Goal: Task Accomplishment & Management: Manage account settings

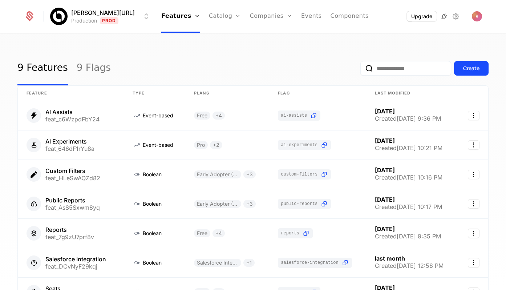
click at [443, 16] on icon at bounding box center [444, 16] width 9 height 9
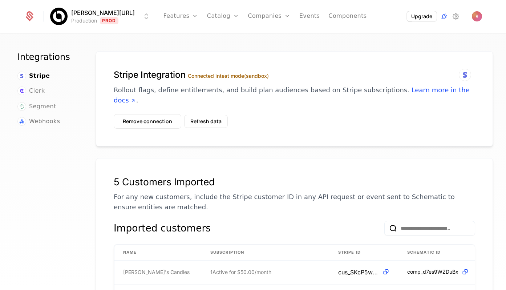
click at [461, 17] on div "Upgrade" at bounding box center [430, 16] width 103 height 11
click at [459, 17] on icon at bounding box center [456, 16] width 9 height 9
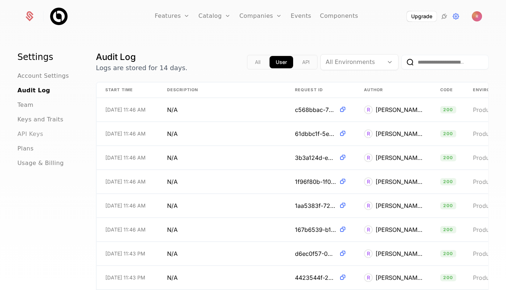
click at [30, 137] on span "API Keys" at bounding box center [30, 134] width 26 height 9
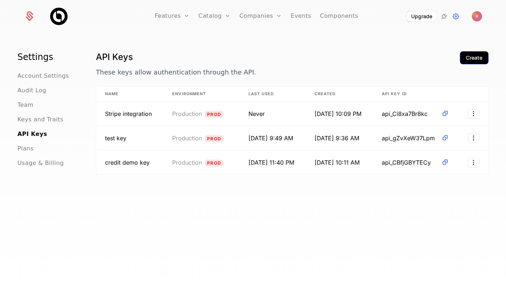
click at [471, 61] on div "Create" at bounding box center [474, 57] width 16 height 7
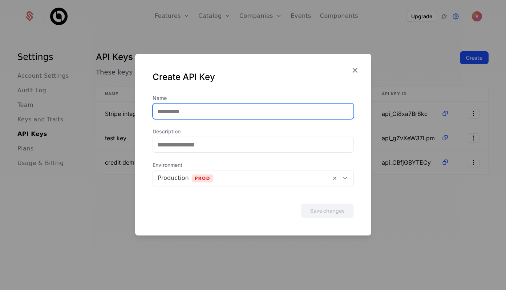
click at [229, 117] on input "Name" at bounding box center [253, 111] width 201 height 15
type input "********"
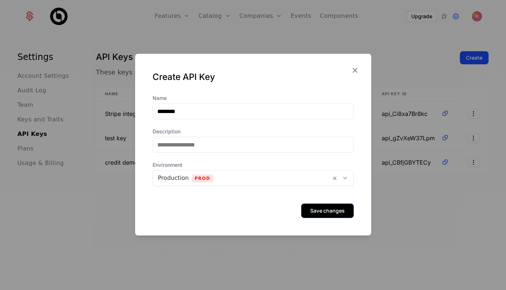
click at [329, 216] on button "Save changes" at bounding box center [327, 210] width 53 height 15
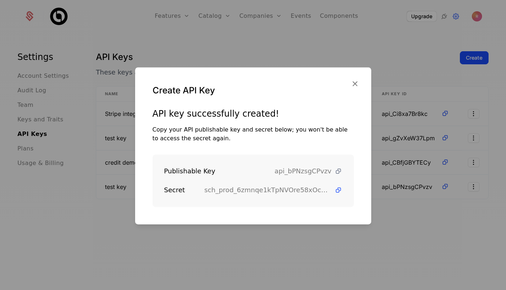
click at [338, 170] on icon at bounding box center [339, 171] width 8 height 8
click at [337, 171] on icon at bounding box center [339, 171] width 8 height 8
click at [336, 191] on icon at bounding box center [339, 190] width 8 height 8
click at [454, 22] on div at bounding box center [253, 145] width 506 height 290
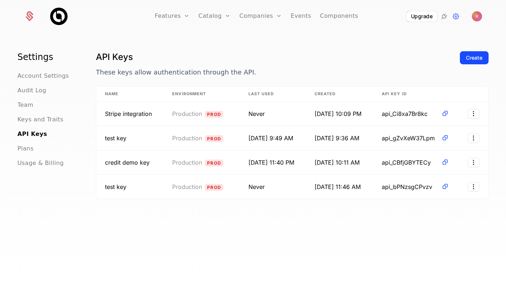
click at [425, 21] on div "Upgrade" at bounding box center [422, 16] width 32 height 11
click at [458, 19] on icon at bounding box center [456, 16] width 9 height 9
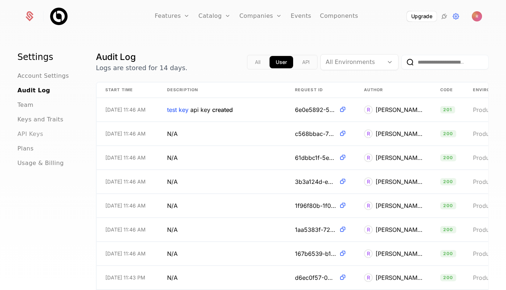
click at [41, 135] on span "API Keys" at bounding box center [30, 134] width 26 height 9
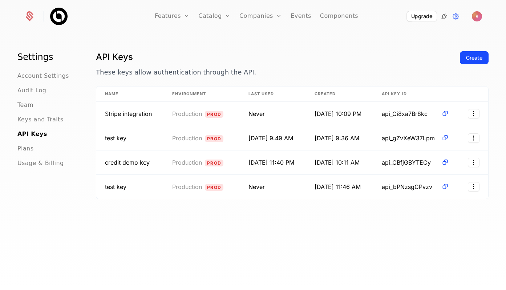
click at [445, 13] on icon at bounding box center [444, 16] width 9 height 9
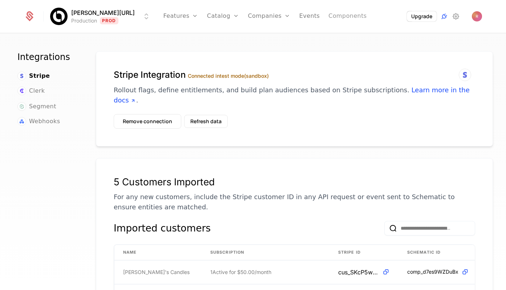
click at [336, 17] on link "Components" at bounding box center [347, 16] width 38 height 33
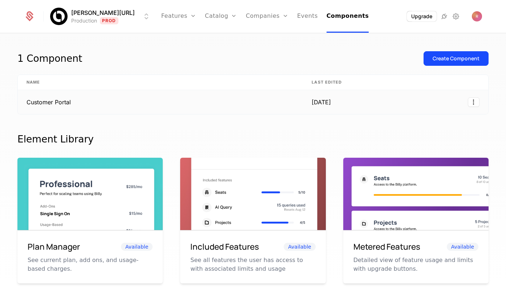
click at [133, 105] on td "Customer Portal" at bounding box center [160, 102] width 285 height 24
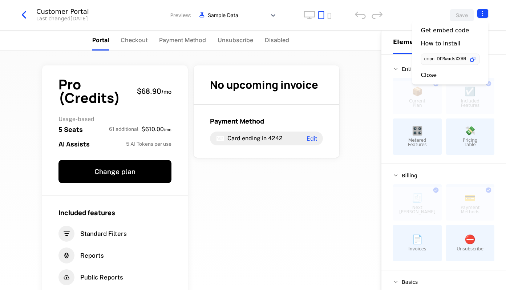
click at [481, 13] on html "[PERSON_NAME][URL] Production Prod Features Features Flags Catalog Plans Add On…" at bounding box center [253, 145] width 506 height 290
click at [472, 58] on icon "button" at bounding box center [473, 60] width 8 height 8
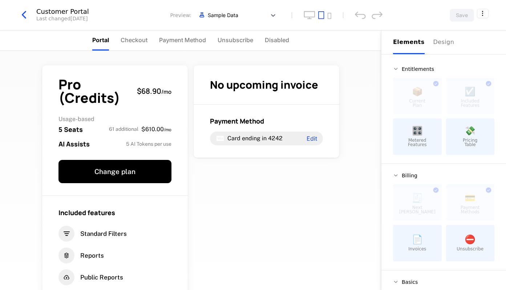
click at [24, 17] on html "[PERSON_NAME][URL] Production Prod Features Features Flags Catalog Plans Add On…" at bounding box center [253, 145] width 506 height 290
click at [25, 16] on icon "button" at bounding box center [23, 14] width 13 height 13
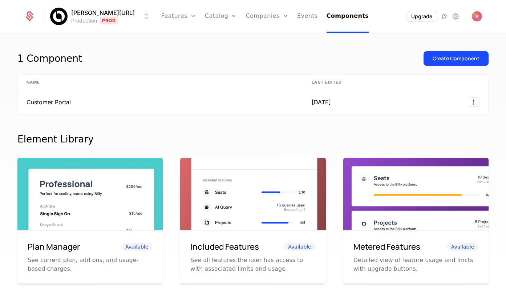
click at [286, 15] on ul "Features Features Flags Catalog Plans Add Ons Credits Configuration Companies C…" at bounding box center [265, 16] width 208 height 33
click at [442, 17] on icon at bounding box center [444, 16] width 9 height 9
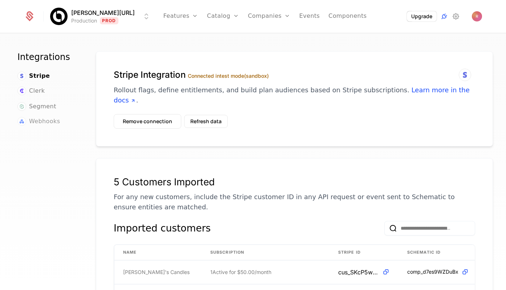
click at [41, 120] on span "Webhooks" at bounding box center [44, 121] width 31 height 9
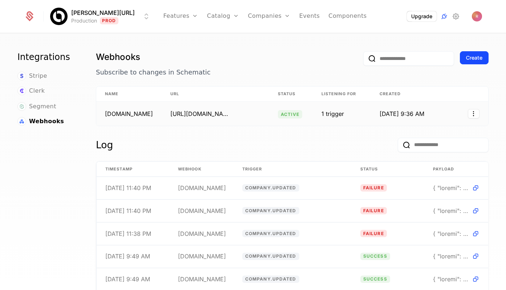
click at [210, 116] on div "[URL][DOMAIN_NAME]" at bounding box center [199, 113] width 58 height 9
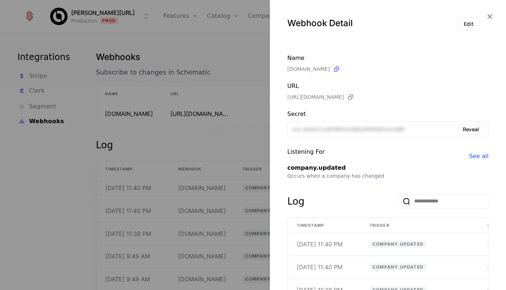
click at [355, 97] on icon at bounding box center [351, 97] width 8 height 8
click at [233, 44] on div at bounding box center [253, 145] width 506 height 290
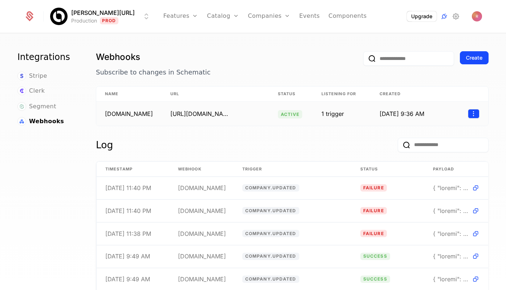
click at [477, 112] on html "[PERSON_NAME][URL] Production Prod Features Features Flags Catalog Plans Add On…" at bounding box center [253, 145] width 506 height 290
click at [420, 169] on div "Delete" at bounding box center [426, 164] width 21 height 10
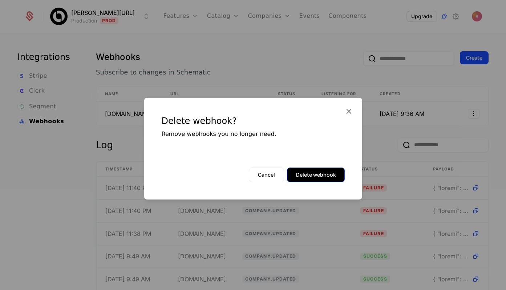
click at [325, 177] on button "Delete webhook" at bounding box center [316, 174] width 58 height 15
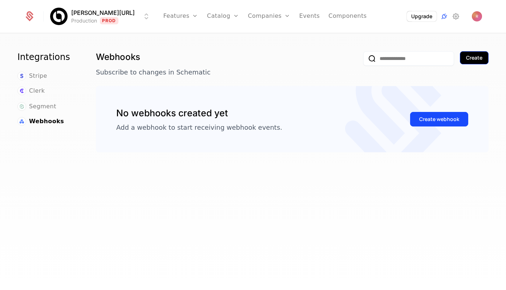
click at [474, 62] on button "Create" at bounding box center [474, 57] width 29 height 13
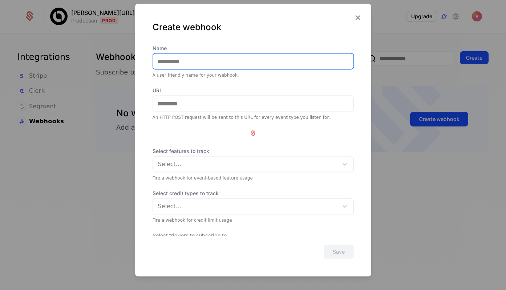
click at [201, 65] on input "Name" at bounding box center [253, 61] width 201 height 15
type input "*******"
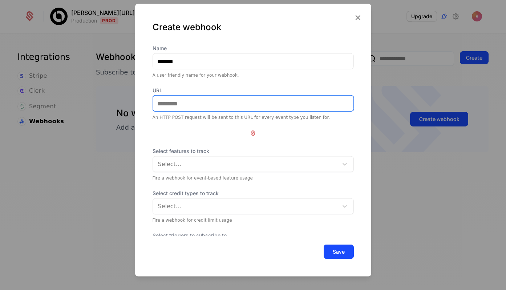
click at [171, 108] on input "URL" at bounding box center [253, 103] width 201 height 15
paste input "**********"
type input "**********"
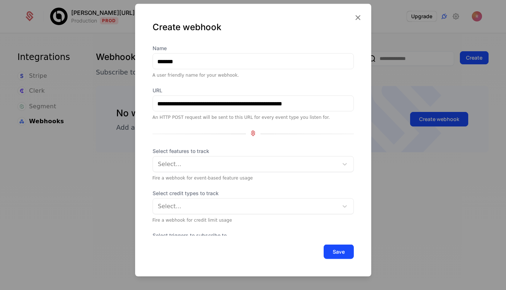
click at [181, 163] on div at bounding box center [246, 164] width 175 height 10
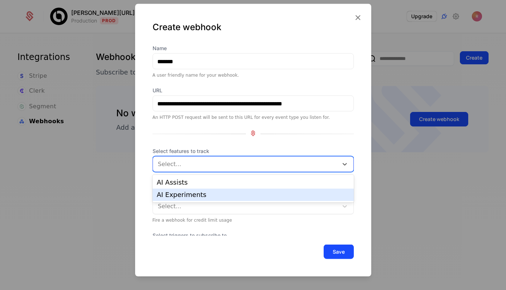
click at [167, 227] on div "**********" at bounding box center [253, 154] width 201 height 219
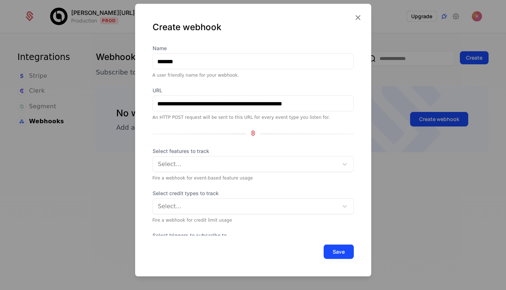
scroll to position [28, 0]
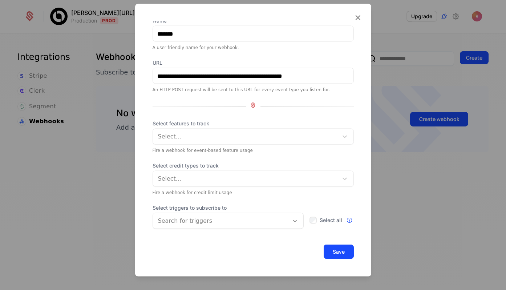
click at [181, 218] on div at bounding box center [221, 221] width 126 height 10
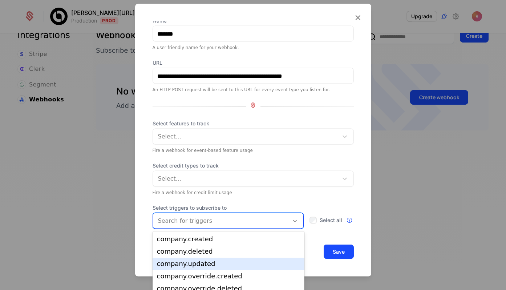
click at [185, 264] on div "company.updated" at bounding box center [228, 263] width 143 height 7
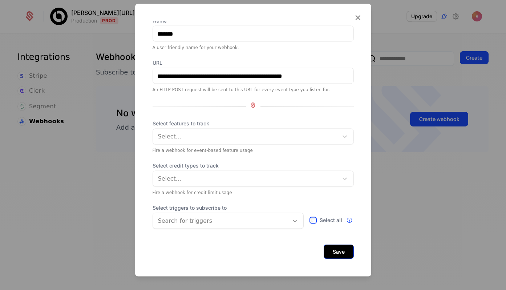
click at [338, 250] on button "Save" at bounding box center [339, 252] width 30 height 15
